Goal: Information Seeking & Learning: Find specific fact

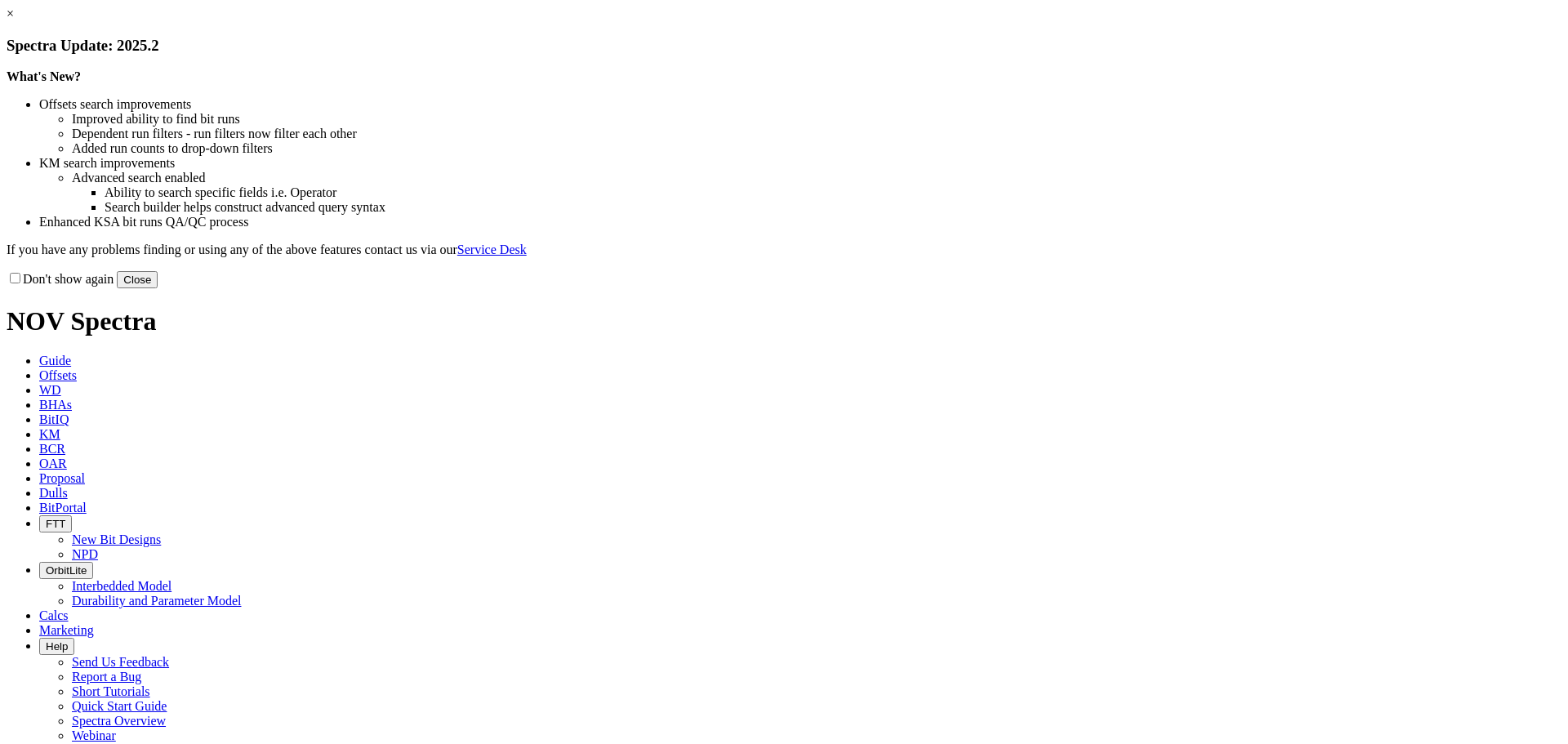
click at [158, 288] on button "Close" at bounding box center [136, 280] width 41 height 17
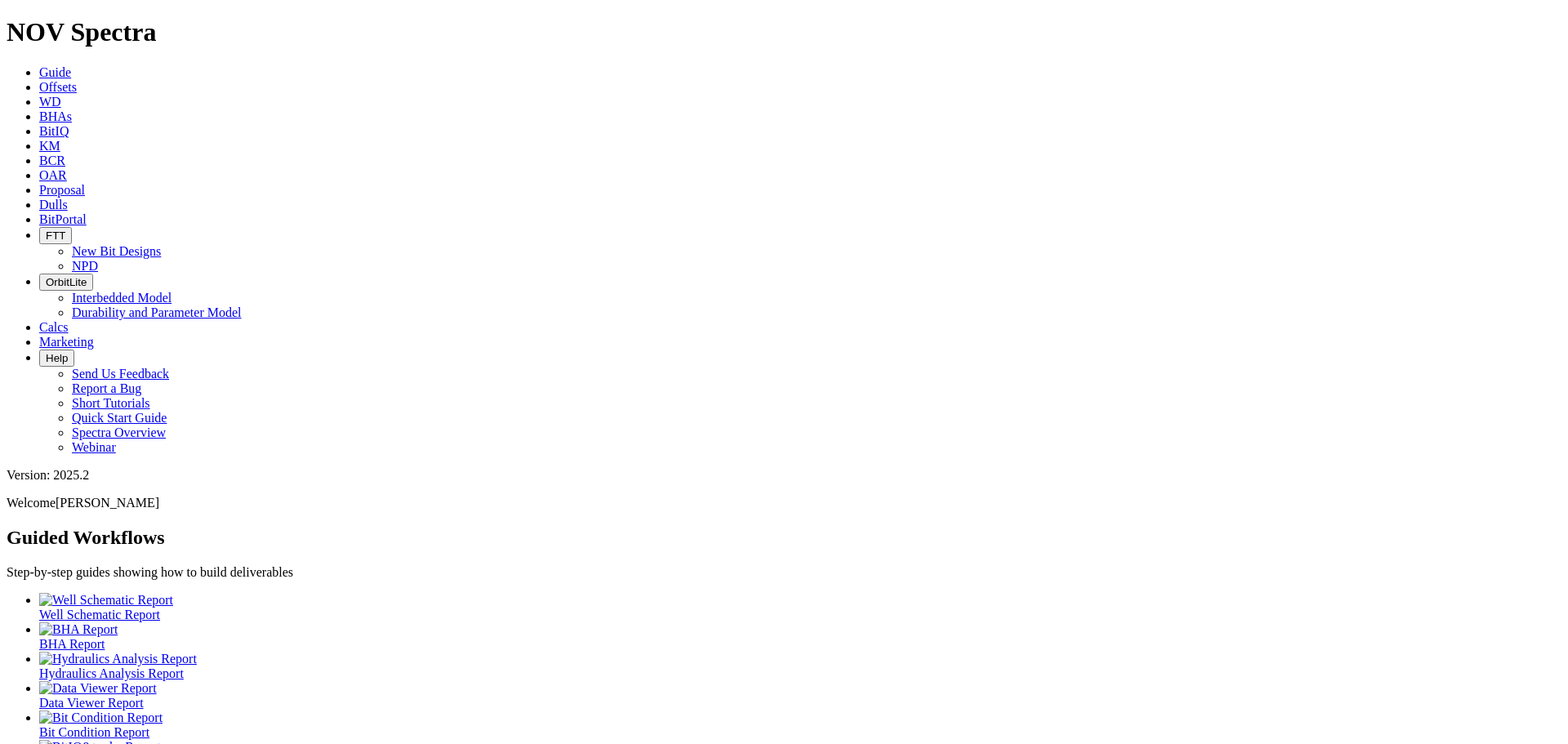
click at [39, 80] on icon at bounding box center [39, 87] width 0 height 14
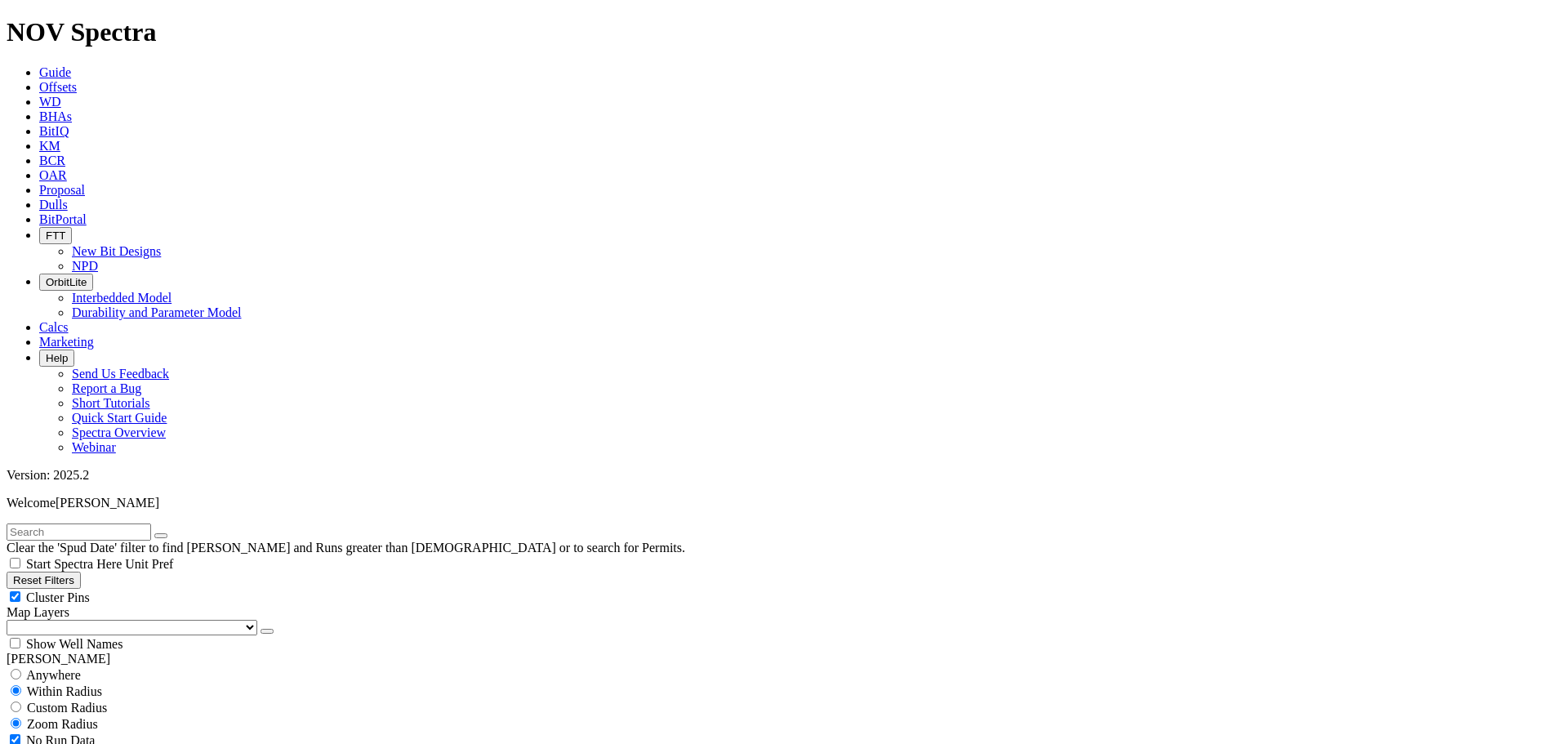
click at [87, 524] on input "text" at bounding box center [79, 533] width 145 height 17
type input "a314590"
click at [161, 589] on div "Cluster Pins" at bounding box center [784, 596] width 1555 height 16
checkbox input "false"
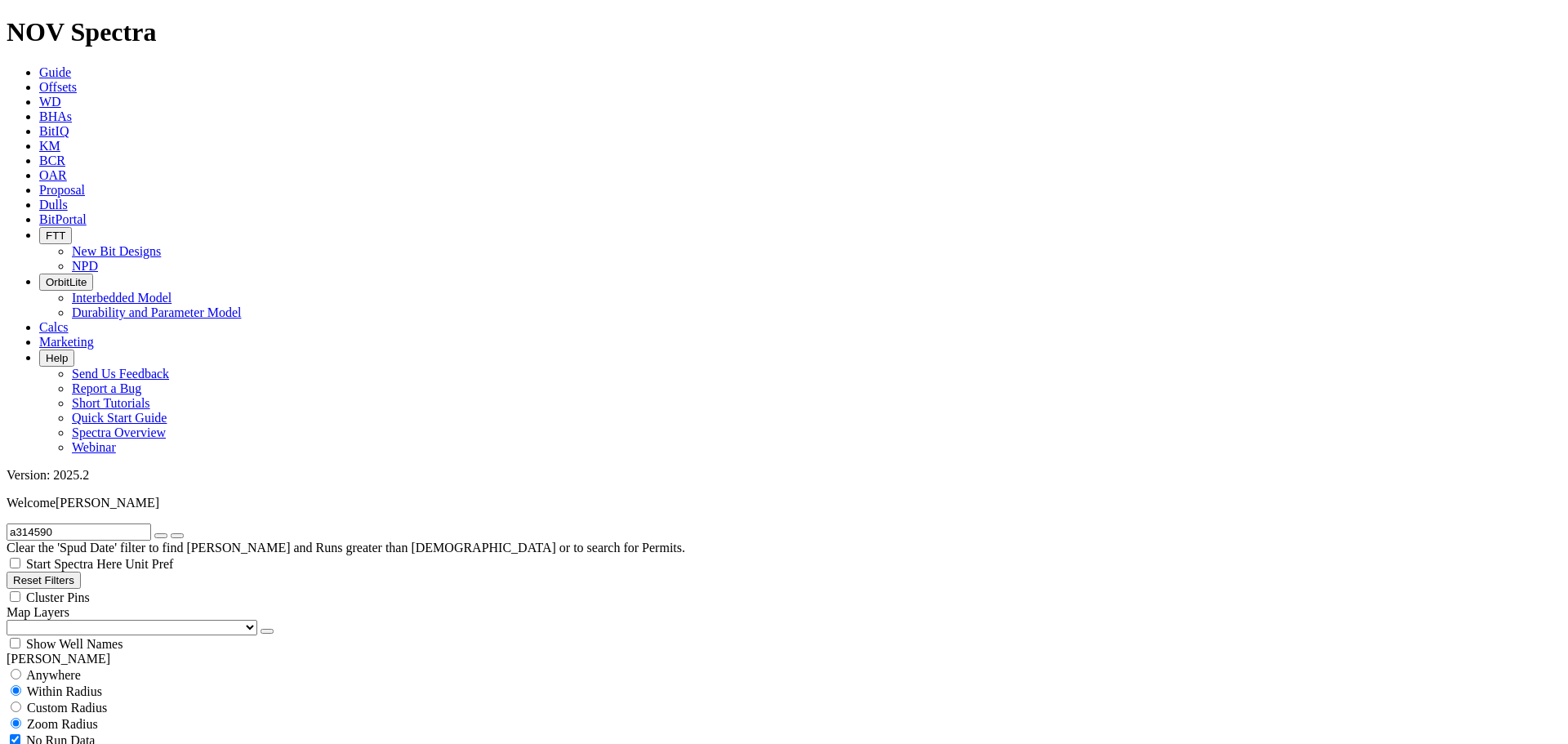
click at [95, 620] on select "US Counties [GEOGRAPHIC_DATA], [GEOGRAPHIC_DATA] [GEOGRAPHIC_DATA], [GEOGRAPHIC…" at bounding box center [132, 627] width 251 height 16
click at [12, 620] on select "US Counties [GEOGRAPHIC_DATA], [GEOGRAPHIC_DATA] [GEOGRAPHIC_DATA], [GEOGRAPHIC…" at bounding box center [132, 627] width 251 height 16
click at [167, 533] on button "button" at bounding box center [161, 536] width 13 height 5
